Goal: Transaction & Acquisition: Purchase product/service

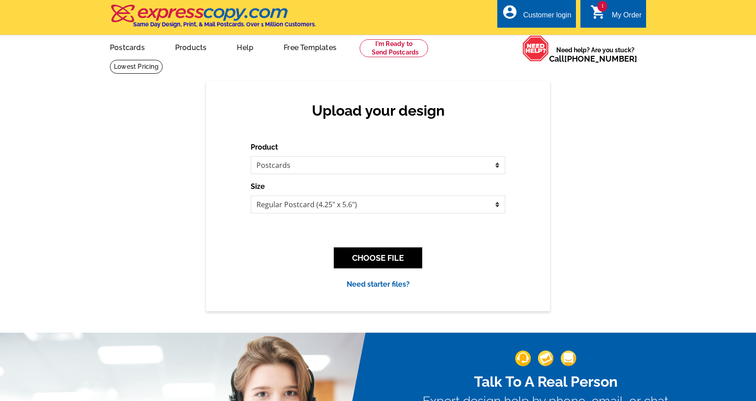
select select "1"
click at [297, 199] on select "Jumbo Postcard (5.5" x 8.5") Regular Postcard (4.25" x 5.6") Panoramic Postcard…" at bounding box center [378, 205] width 255 height 18
select select "2"
click at [251, 196] on select "Jumbo Postcard (5.5" x 8.5") Regular Postcard (4.25" x 5.6") Panoramic Postcard…" at bounding box center [378, 205] width 255 height 18
click at [264, 198] on select "Jumbo Postcard (5.5" x 8.5") Regular Postcard (4.25" x 5.6") Panoramic Postcard…" at bounding box center [378, 205] width 255 height 18
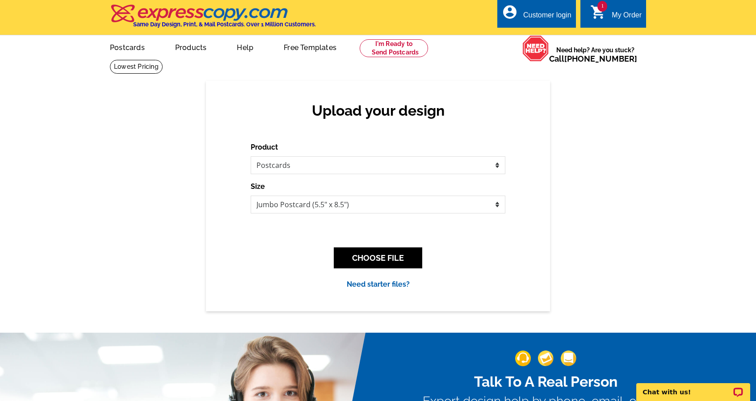
click at [224, 259] on div "Upload your design Product Please select the type of file... Postcards Business…" at bounding box center [378, 196] width 344 height 230
click at [273, 191] on div "Size Jumbo Postcard (5.5" x 8.5") Regular Postcard (4.25" x 5.6") Panoramic Pos…" at bounding box center [378, 197] width 255 height 32
click at [274, 199] on select "Jumbo Postcard (5.5" x 8.5") Regular Postcard (4.25" x 5.6") Panoramic Postcard…" at bounding box center [378, 205] width 255 height 18
click at [264, 203] on select "Jumbo Postcard (5.5" x 8.5") Regular Postcard (4.25" x 5.6") Panoramic Postcard…" at bounding box center [378, 205] width 255 height 18
click at [100, 64] on div "Upload your design Product Please select the type of file... Postcards Business…" at bounding box center [378, 292] width 756 height 467
